Goal: Task Accomplishment & Management: Complete application form

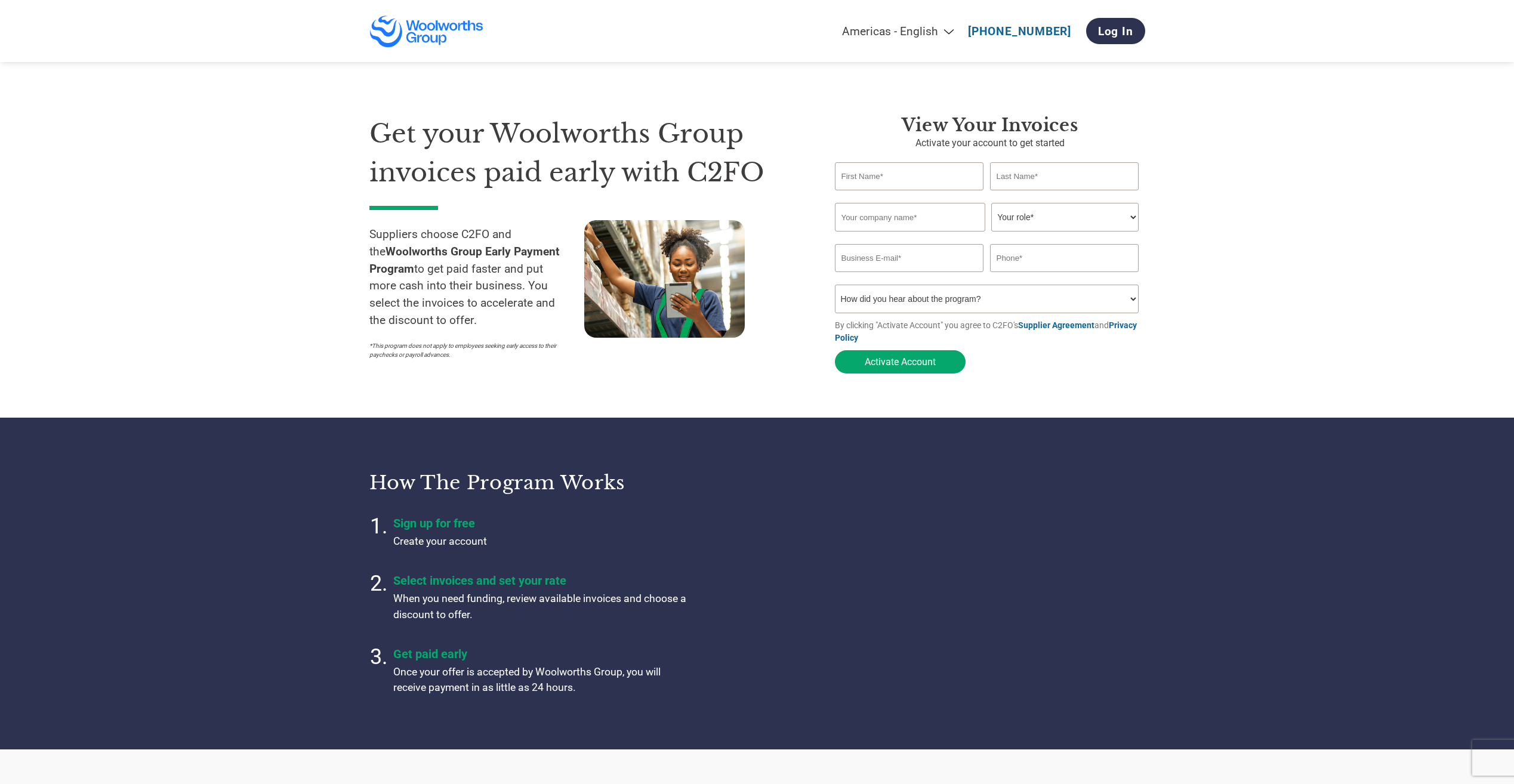
type input "ar@relexsolutions.com"
type input "+358 (0) 20 743 5730"
click at [882, 178] on input "text" at bounding box center [909, 176] width 149 height 28
click at [1247, 195] on section "Get your Woolworths Group invoices paid early with C2FO Suppliers choose C2FO a…" at bounding box center [757, 233] width 1514 height 370
drag, startPoint x: 886, startPoint y: 174, endPoint x: 934, endPoint y: 169, distance: 48.3
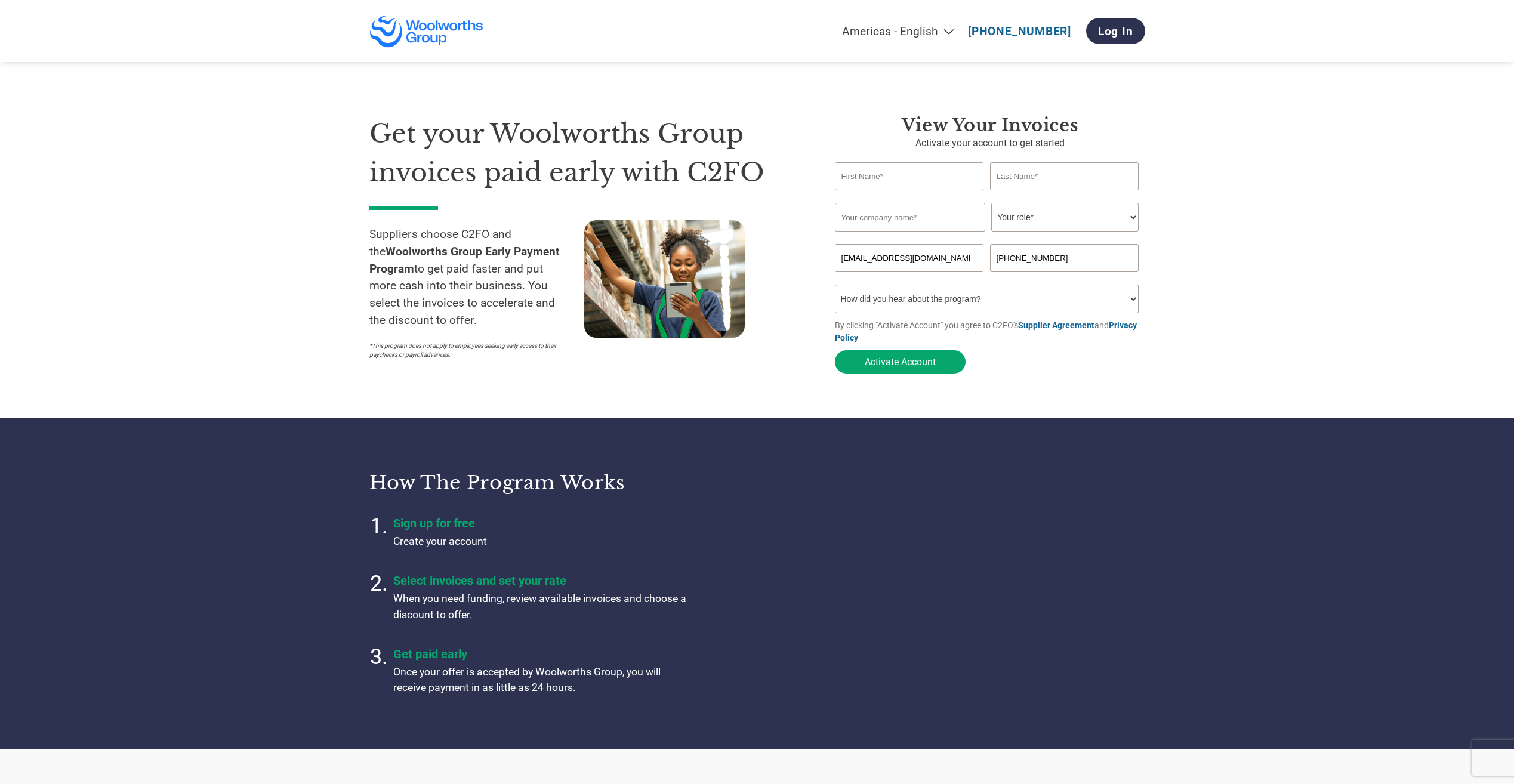
click at [886, 174] on input "text" at bounding box center [909, 176] width 149 height 28
click at [1091, 166] on input "text" at bounding box center [1064, 176] width 149 height 28
click at [862, 174] on input "text" at bounding box center [909, 176] width 149 height 28
type input "Accounts Receivable"
click at [1071, 174] on input "text" at bounding box center [1064, 176] width 149 height 28
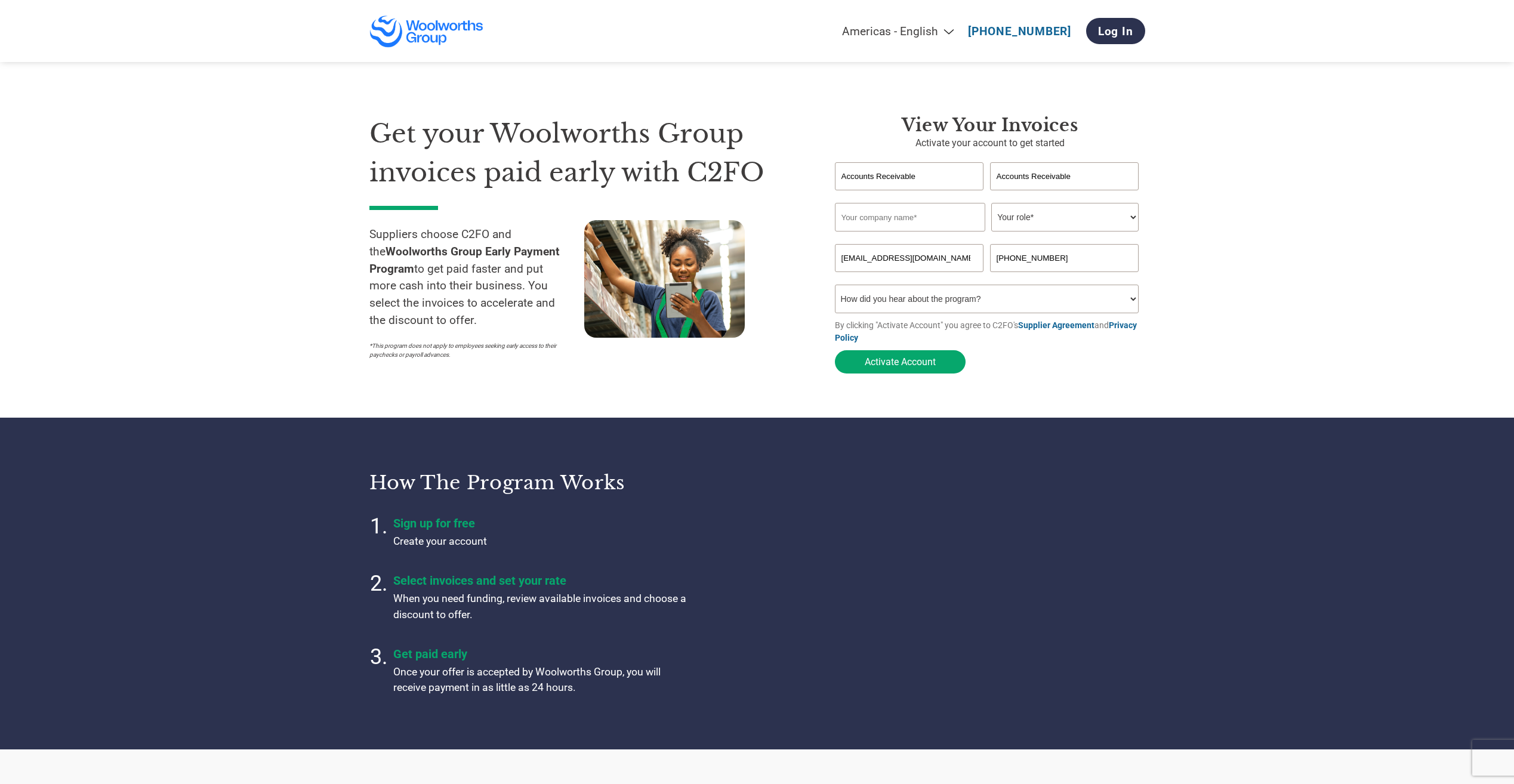
type input "Accounts Receivable"
click at [1064, 212] on select "Your role* CFO Controller Credit Manager Finance Director Treasurer CEO Preside…" at bounding box center [1064, 216] width 148 height 28
select select "ACCOUNTS_RECEIVABLE"
click at [991, 204] on select "Your role* CFO Controller Credit Manager Finance Director Treasurer CEO Preside…" at bounding box center [1064, 216] width 148 height 28
click at [908, 223] on input "text" at bounding box center [910, 216] width 150 height 28
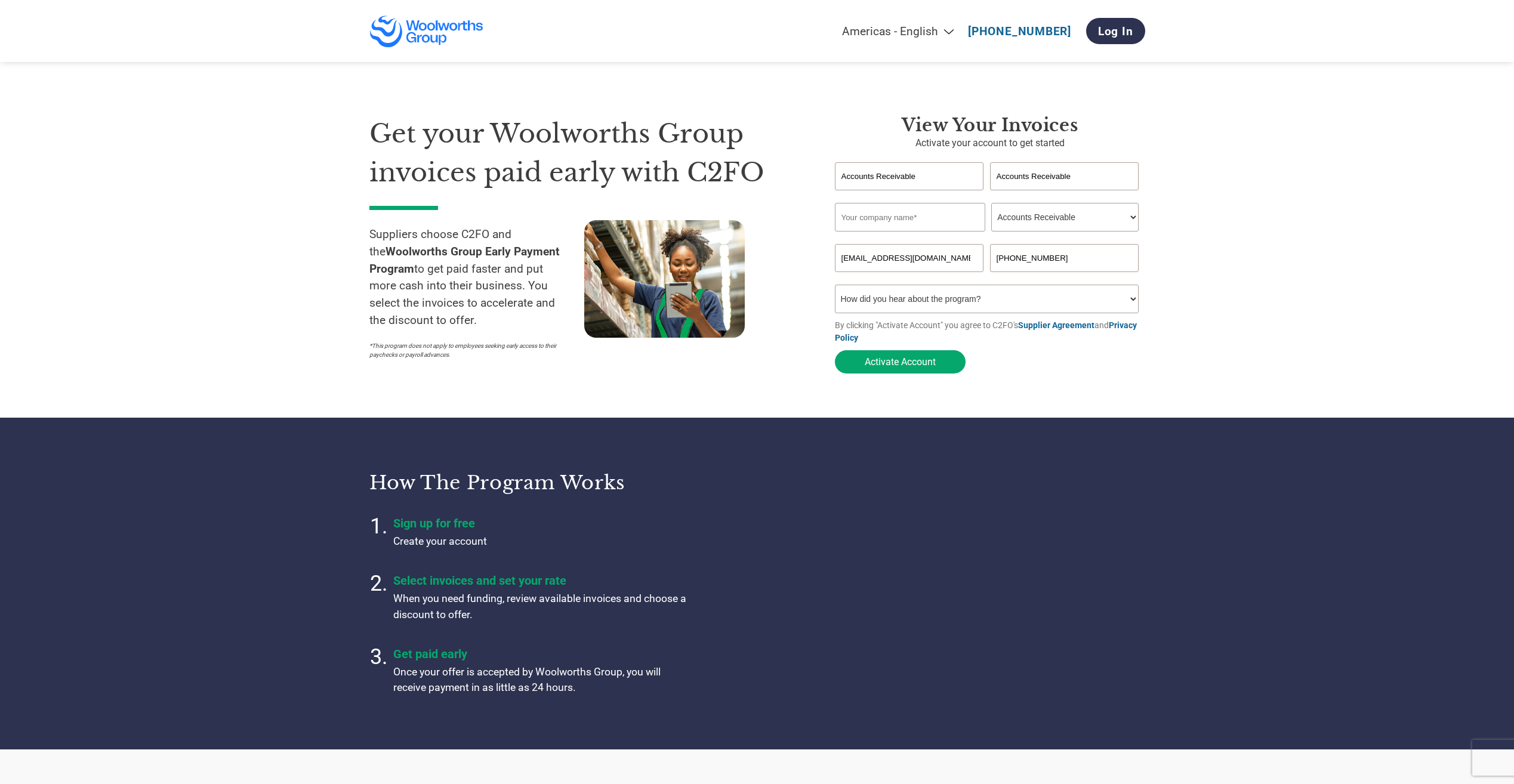
click at [845, 220] on input "text" at bounding box center [910, 216] width 150 height 28
type input "Retail Logistics Excellence"
click at [1323, 275] on section "Get your Woolworths Group invoices paid early with C2FO Suppliers choose C2FO a…" at bounding box center [757, 233] width 1514 height 370
click at [931, 371] on button "Activate Account" at bounding box center [900, 362] width 131 height 23
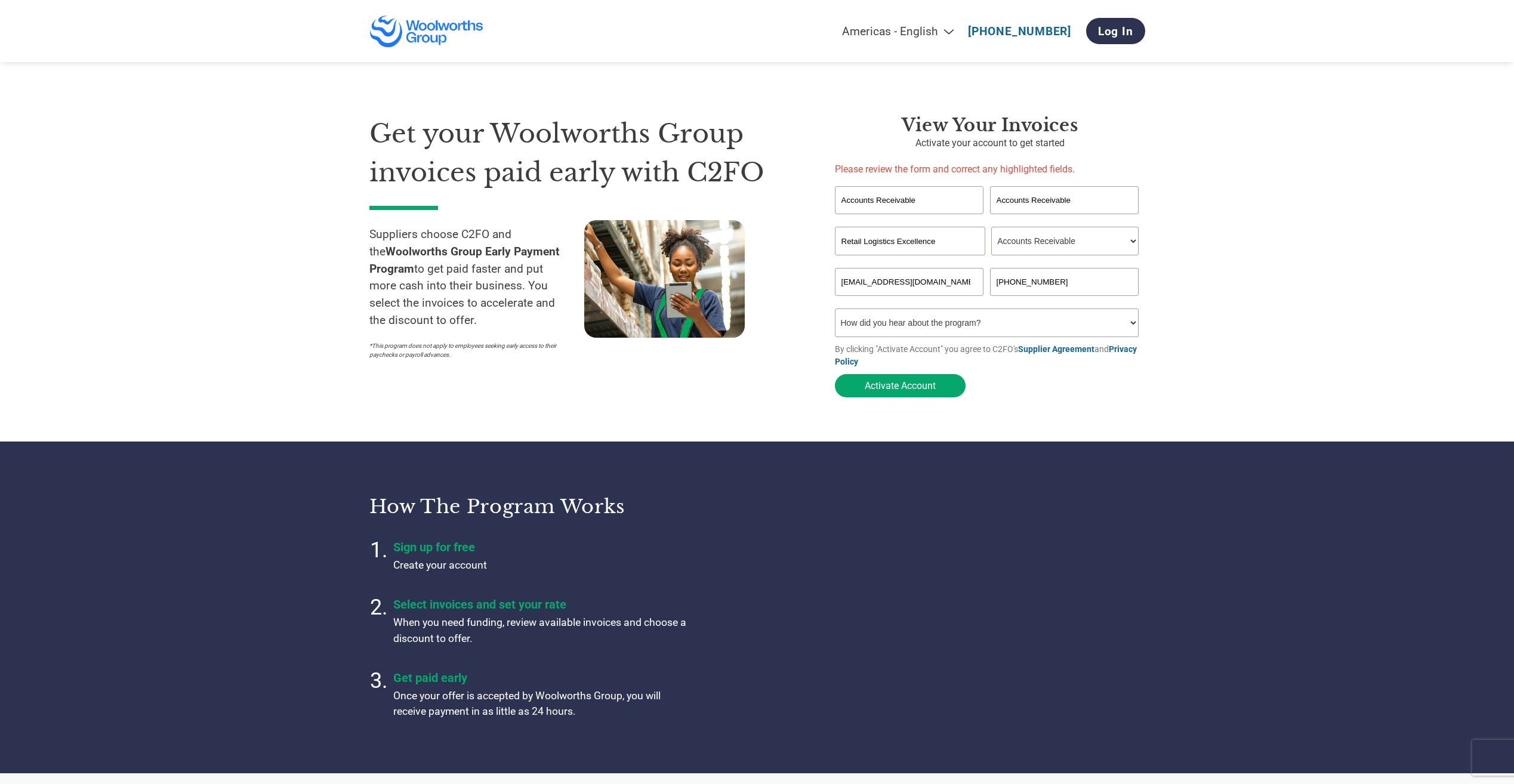
click at [1101, 325] on select "How did you hear about the program? Received a letter Email Social Media Online…" at bounding box center [987, 322] width 304 height 28
select select "Email"
click at [835, 308] on select "How did you hear about the program? Received a letter Email Social Media Online…" at bounding box center [987, 322] width 304 height 28
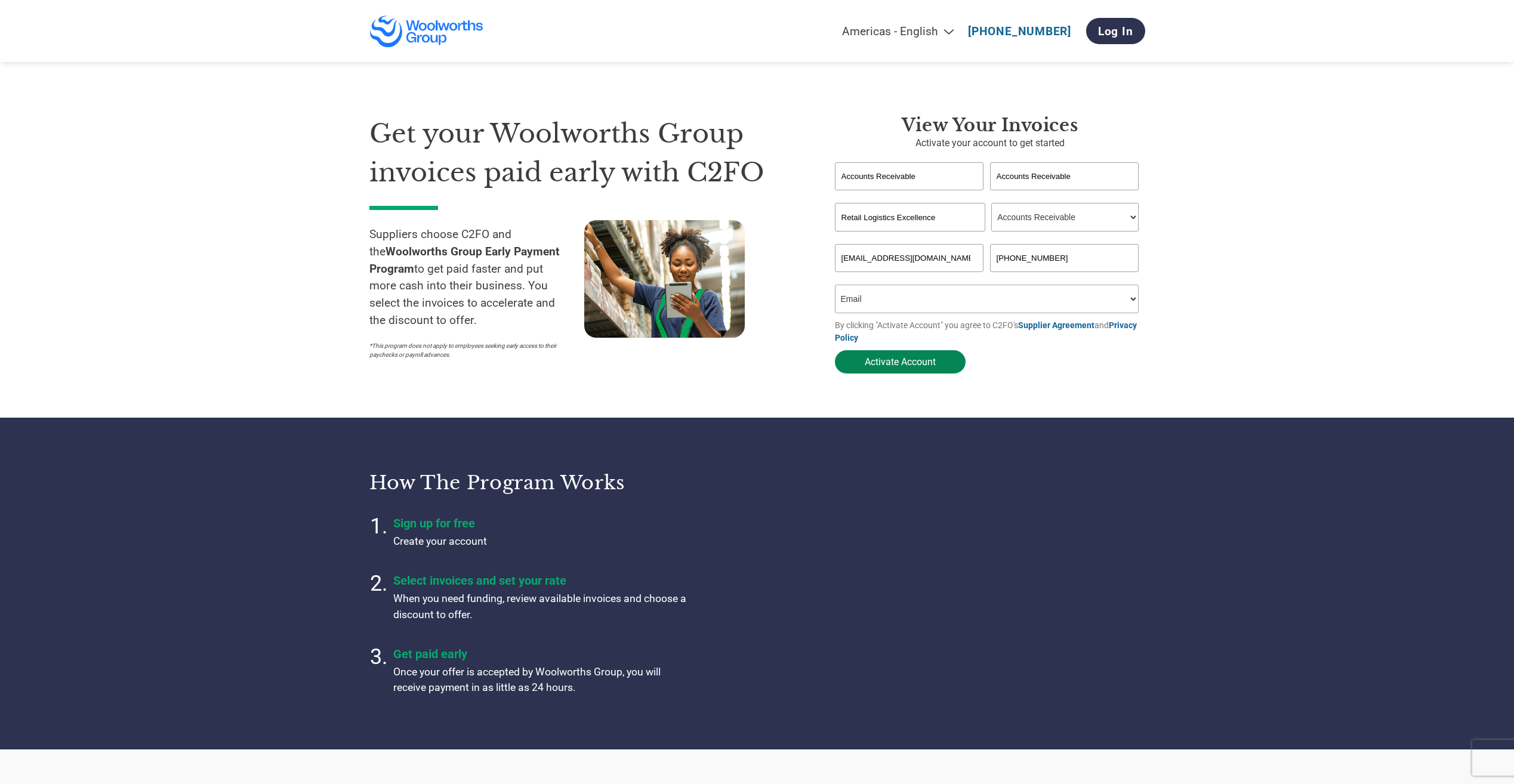
click at [893, 367] on button "Activate Account" at bounding box center [900, 362] width 131 height 23
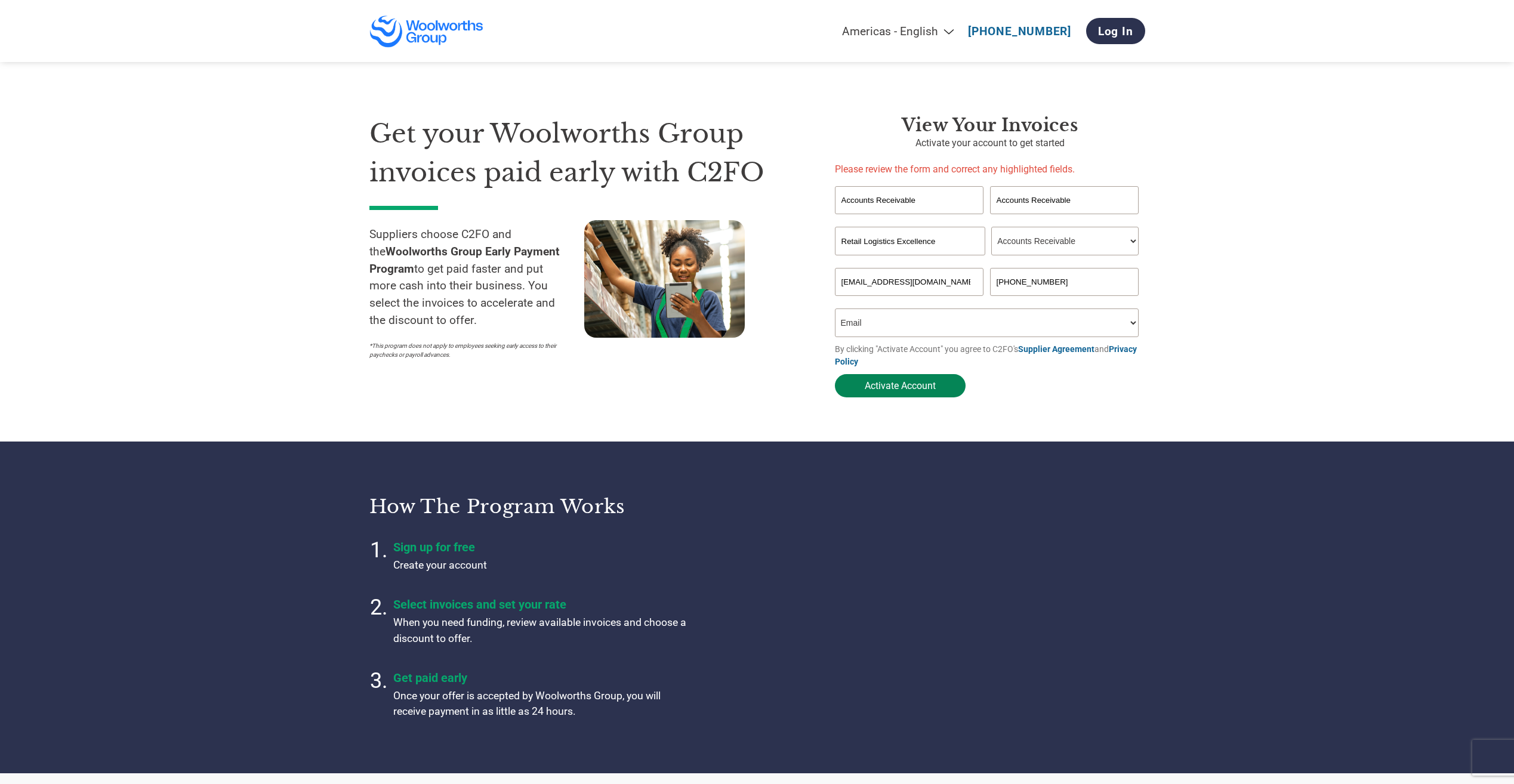
click at [919, 388] on button "Activate Account" at bounding box center [900, 385] width 131 height 23
drag, startPoint x: 1014, startPoint y: 282, endPoint x: 972, endPoint y: 286, distance: 42.2
click at [972, 286] on div "ar@relexsolutions.com +358 (0) 20 743 5730" at bounding box center [990, 282] width 310 height 28
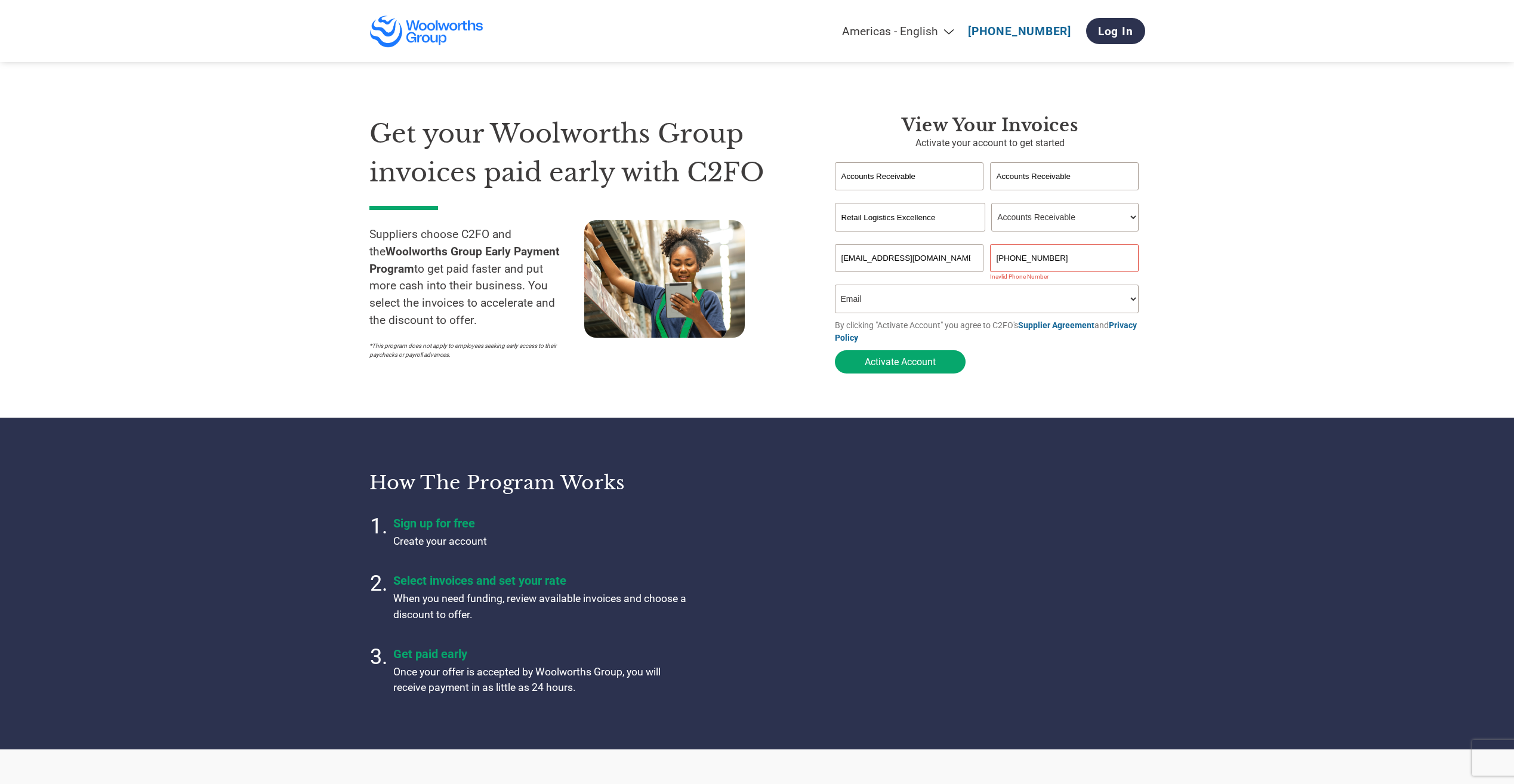
click at [1206, 329] on section "Get your Woolworths Group invoices paid early with C2FO Suppliers choose C2FO a…" at bounding box center [757, 233] width 1514 height 370
click at [1008, 257] on input "(0) 20 743 5730" at bounding box center [1064, 258] width 149 height 28
type input "020 743 5730"
click at [1010, 378] on form "Accounts Receivable Accounts Receivable Invalid first name or first name is too…" at bounding box center [990, 270] width 310 height 217
click at [926, 369] on button "Activate Account" at bounding box center [900, 362] width 131 height 23
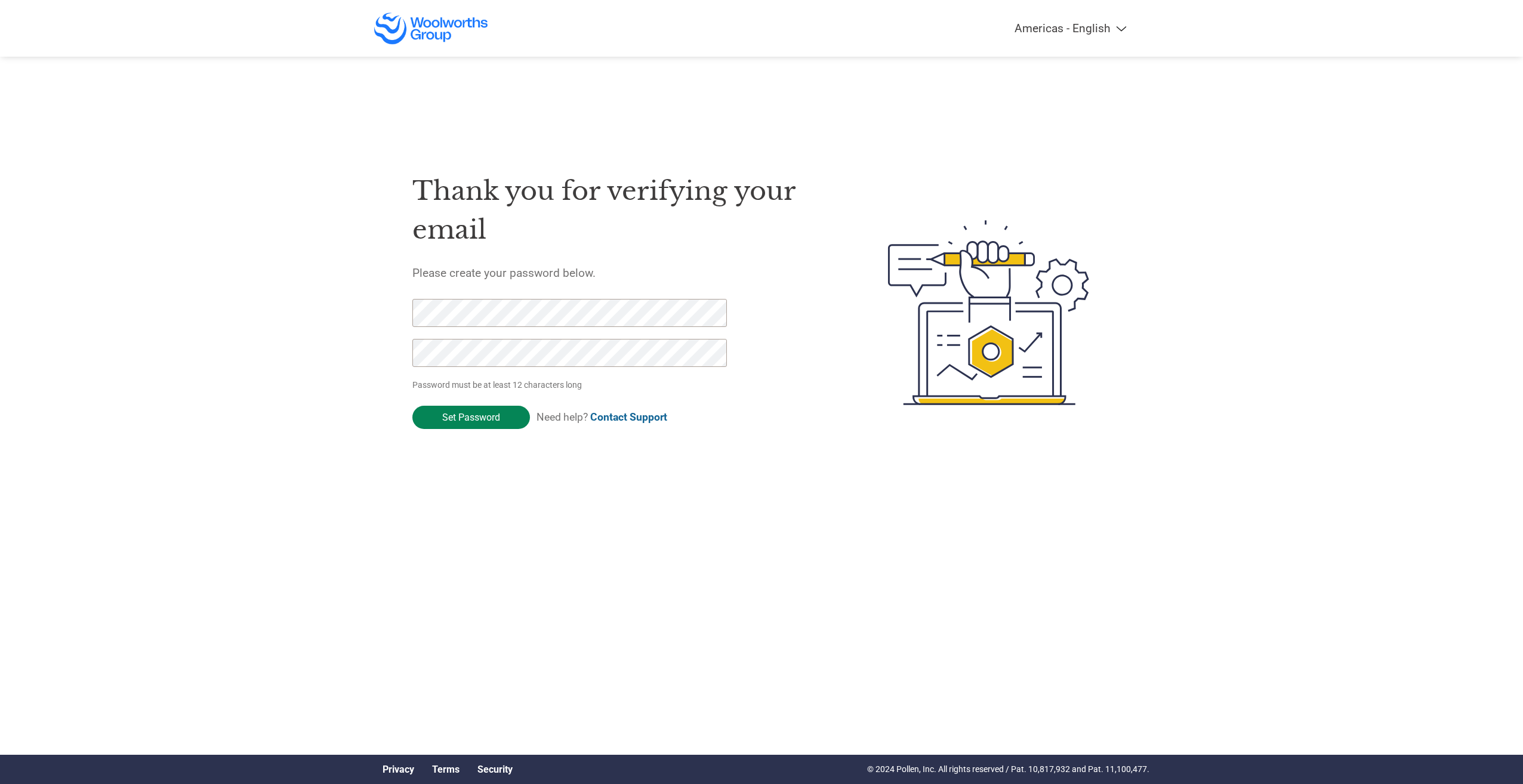
click at [481, 416] on input "Set Password" at bounding box center [472, 417] width 118 height 23
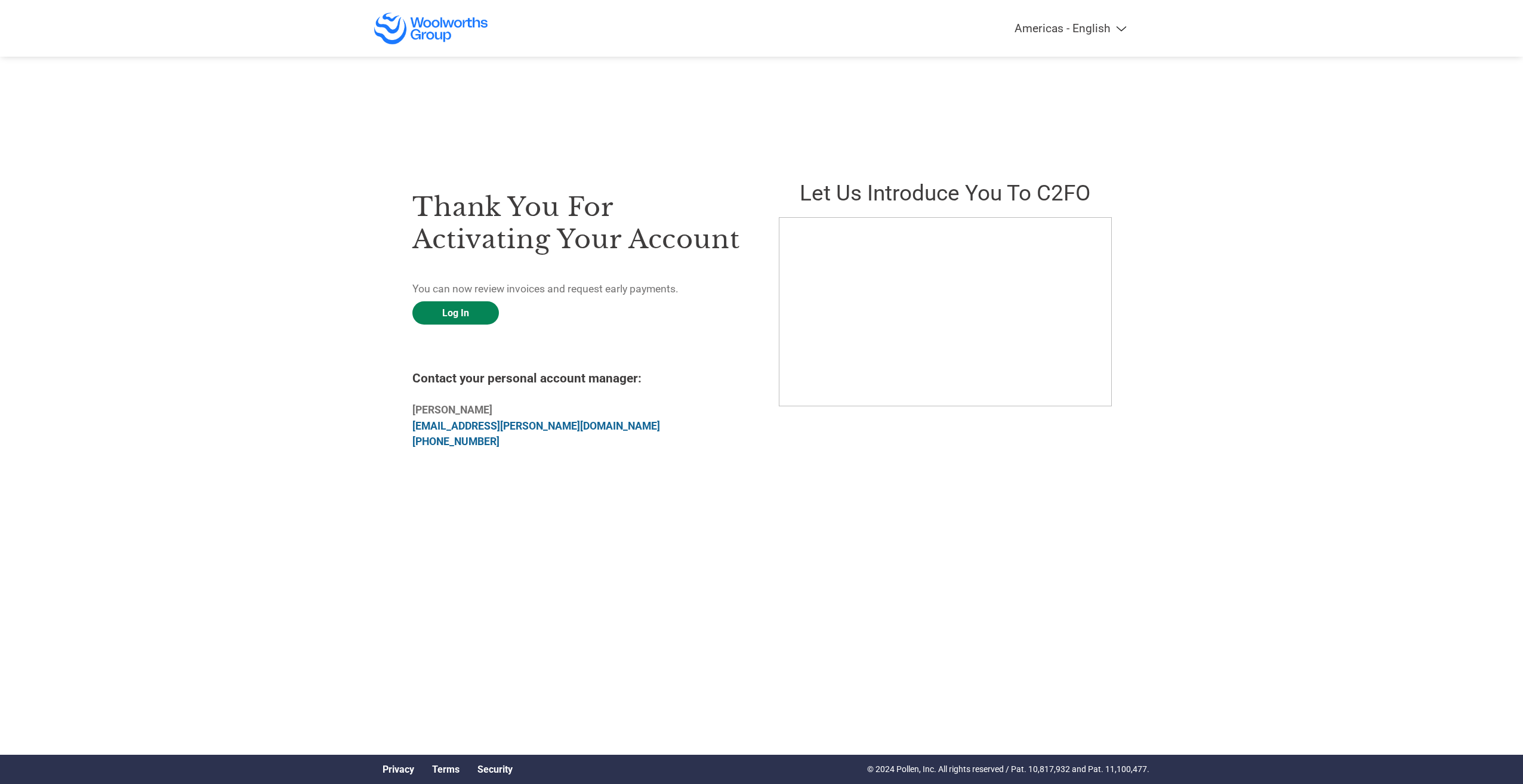
click at [471, 312] on link "Log In" at bounding box center [455, 312] width 86 height 23
